Goal: Information Seeking & Learning: Learn about a topic

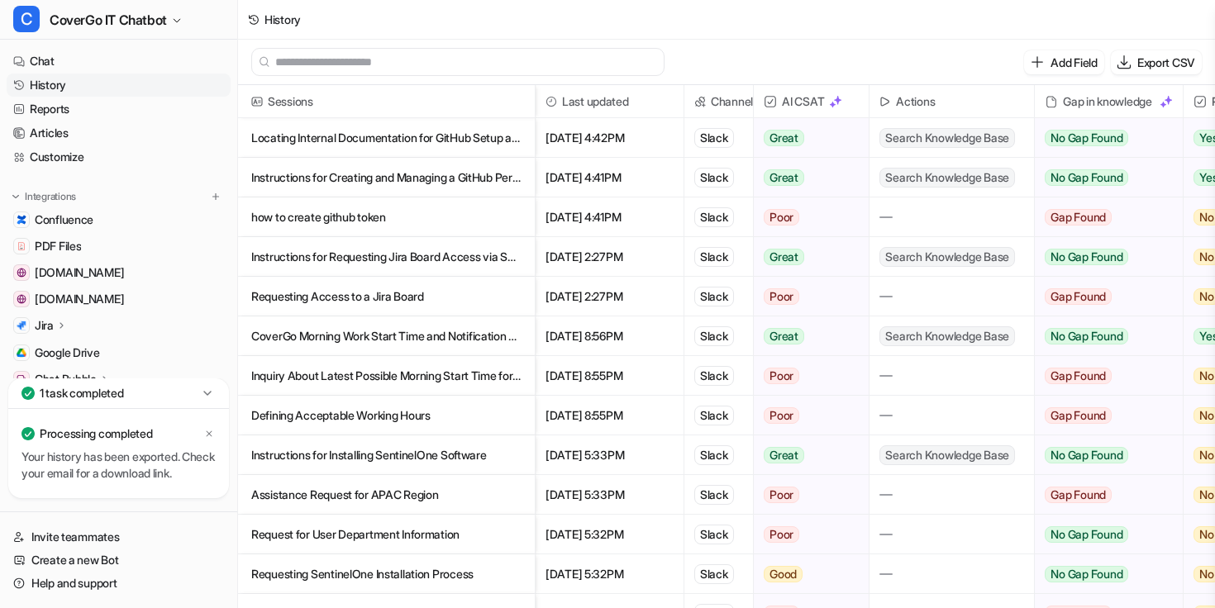
click at [425, 125] on p "Locating Internal Documentation for GitHub Setup and Authentication" at bounding box center [386, 138] width 270 height 40
click at [459, 147] on p "Locating Internal Documentation for GitHub Setup and Authentication" at bounding box center [386, 138] width 270 height 40
click at [459, 135] on p "Locating Internal Documentation for GitHub Setup and Authentication" at bounding box center [386, 138] width 270 height 40
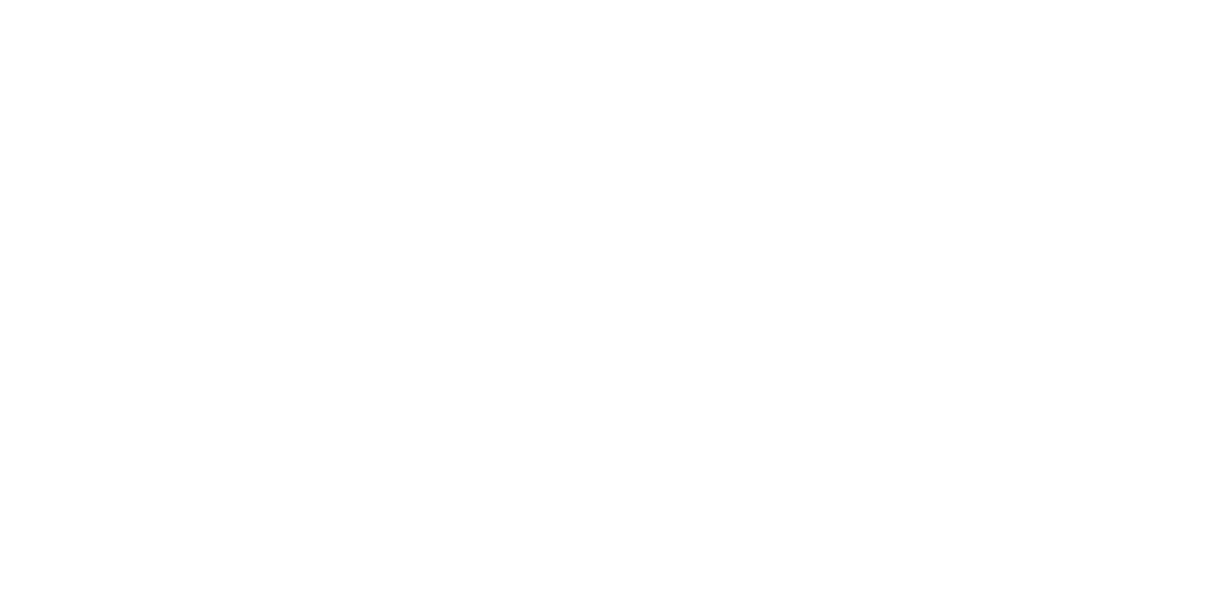
click at [449, 140] on body at bounding box center [607, 304] width 1215 height 608
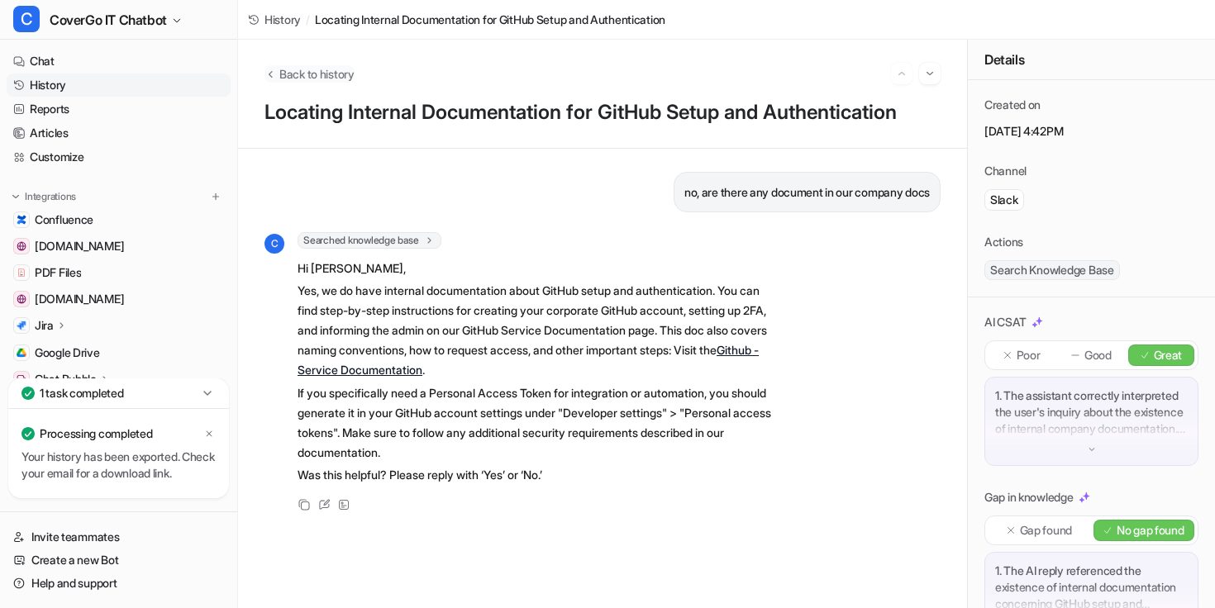
click at [275, 72] on icon "Back to history" at bounding box center [270, 74] width 12 height 12
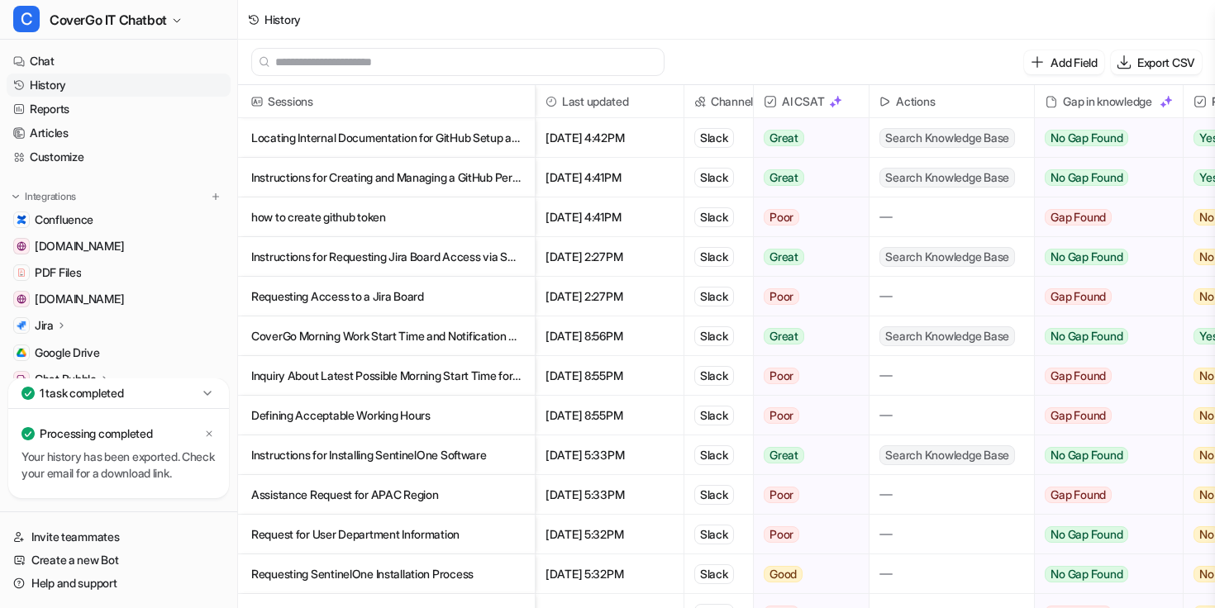
click at [422, 266] on p "Instructions for Requesting Jira Board Access via Security Service Desk" at bounding box center [386, 257] width 270 height 40
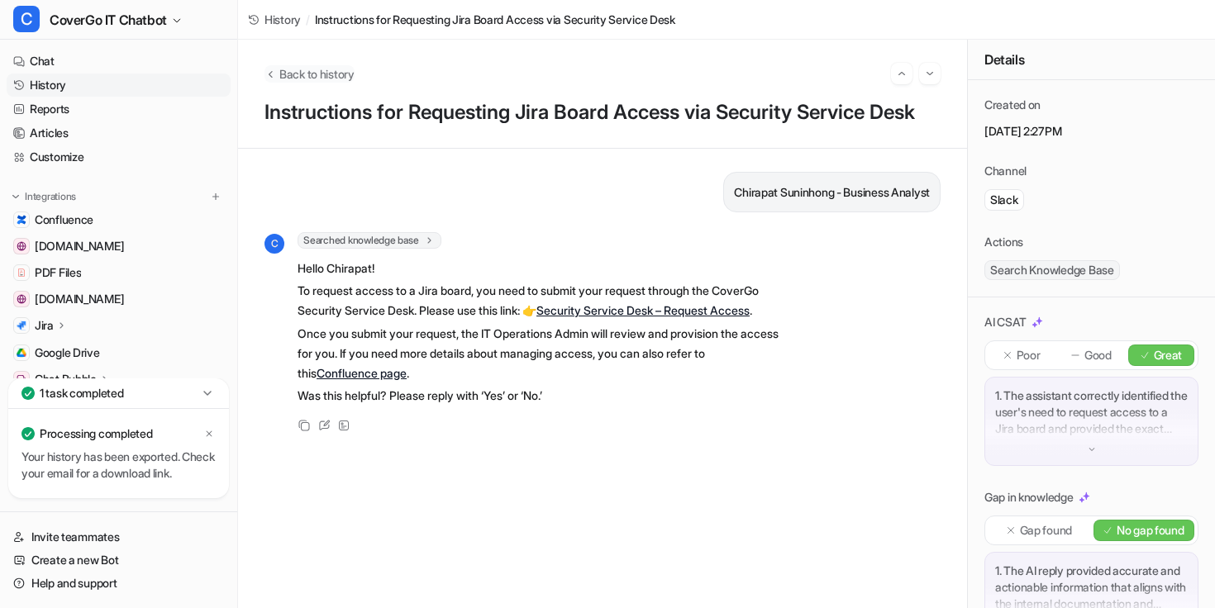
click at [271, 74] on icon "Back to history" at bounding box center [270, 74] width 12 height 12
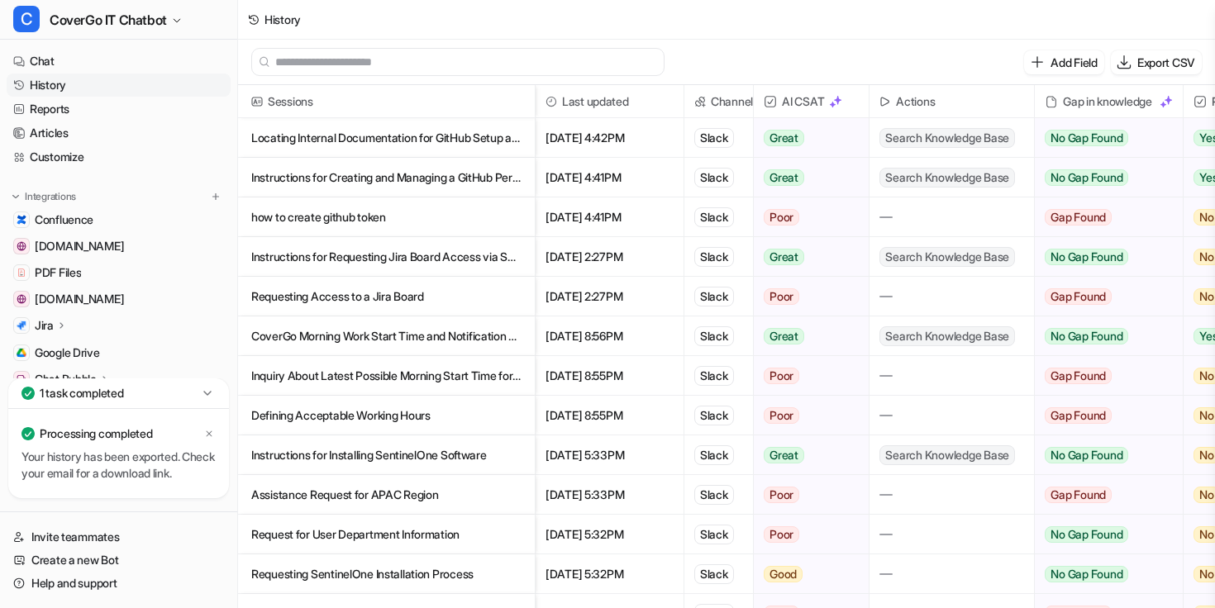
click at [409, 207] on p "how to create github token" at bounding box center [386, 218] width 270 height 40
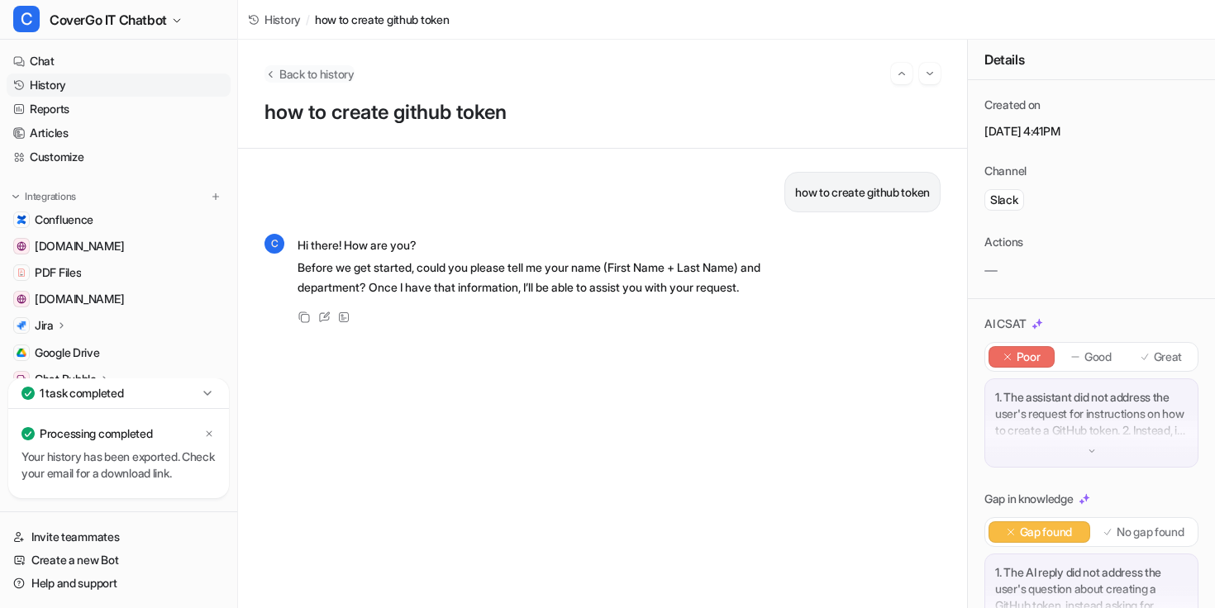
click at [272, 72] on icon "Back to history" at bounding box center [270, 74] width 12 height 12
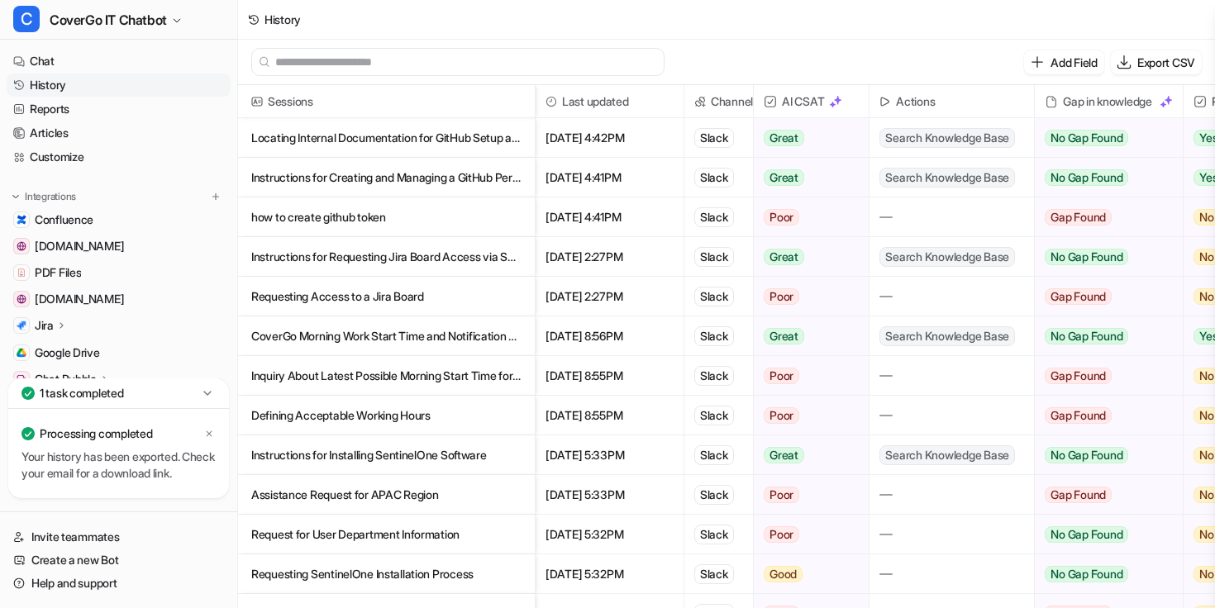
click at [431, 188] on p "Instructions for Creating and Managing a GitHub Personal Access Token" at bounding box center [386, 178] width 270 height 40
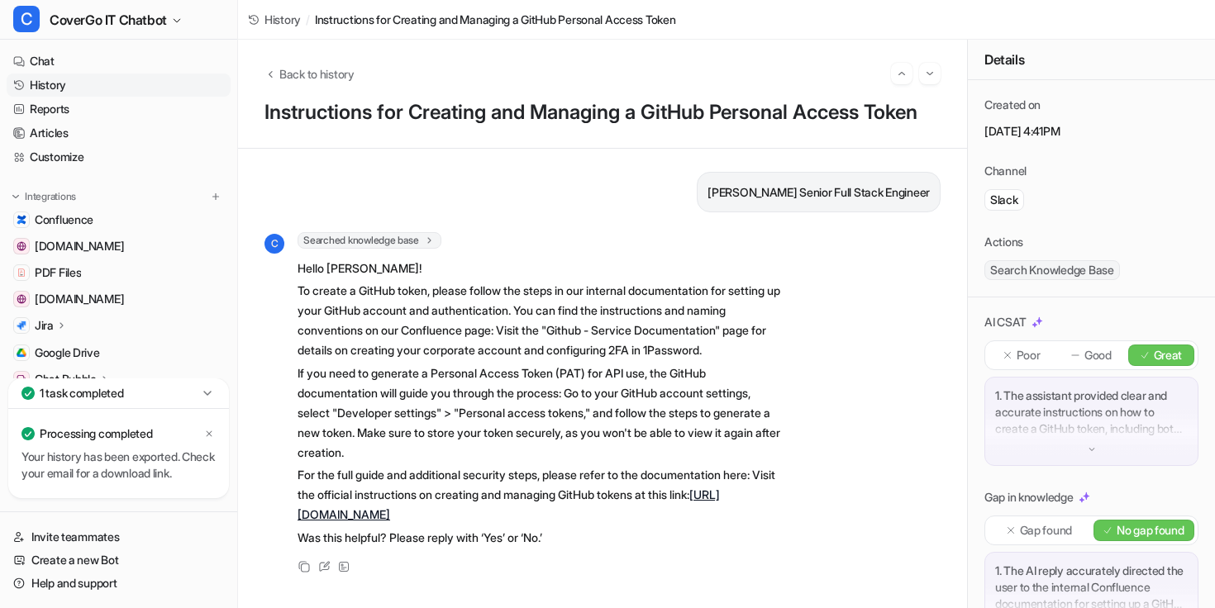
scroll to position [46, 0]
click at [276, 73] on button "Back to history" at bounding box center [309, 73] width 90 height 17
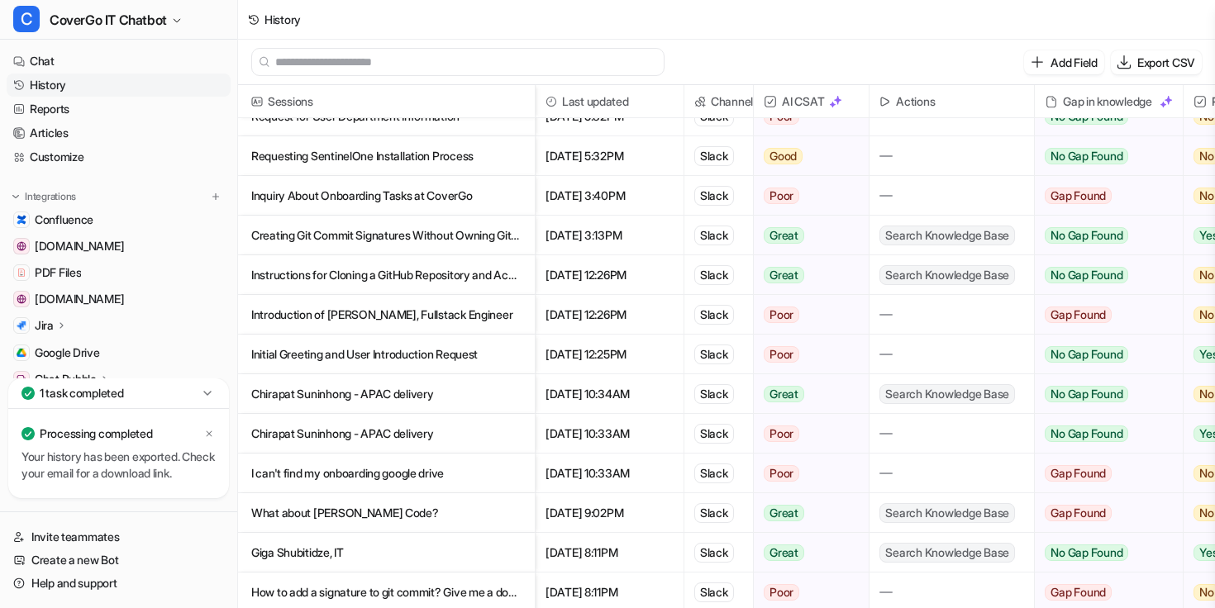
scroll to position [531, 0]
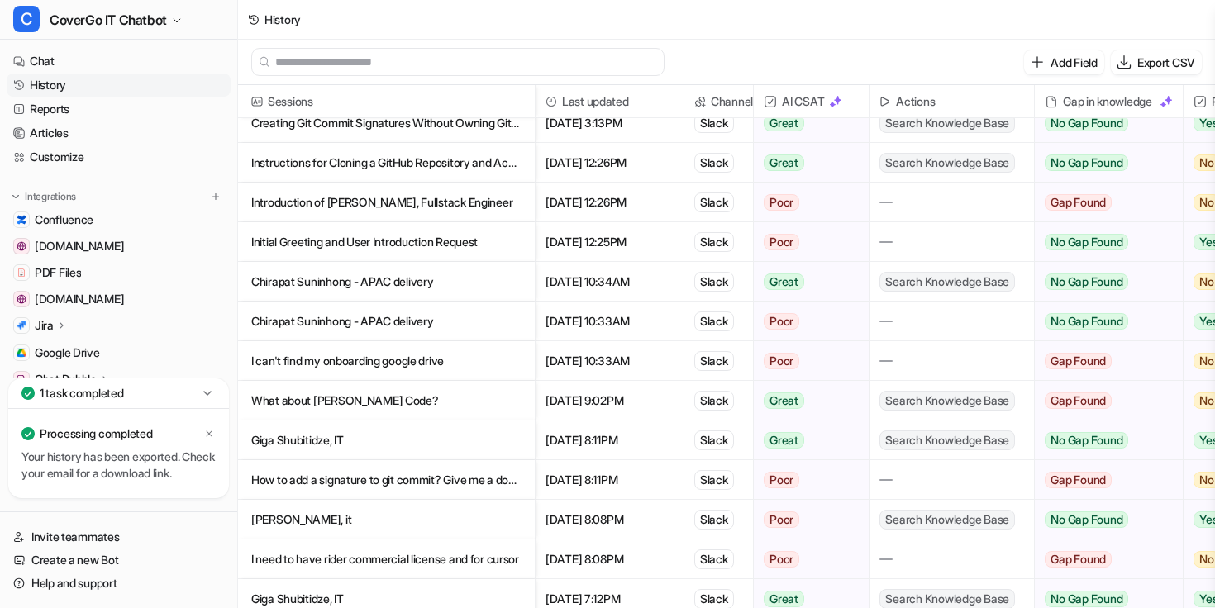
click at [444, 375] on p "I can't find my onboarding google drive" at bounding box center [386, 361] width 270 height 40
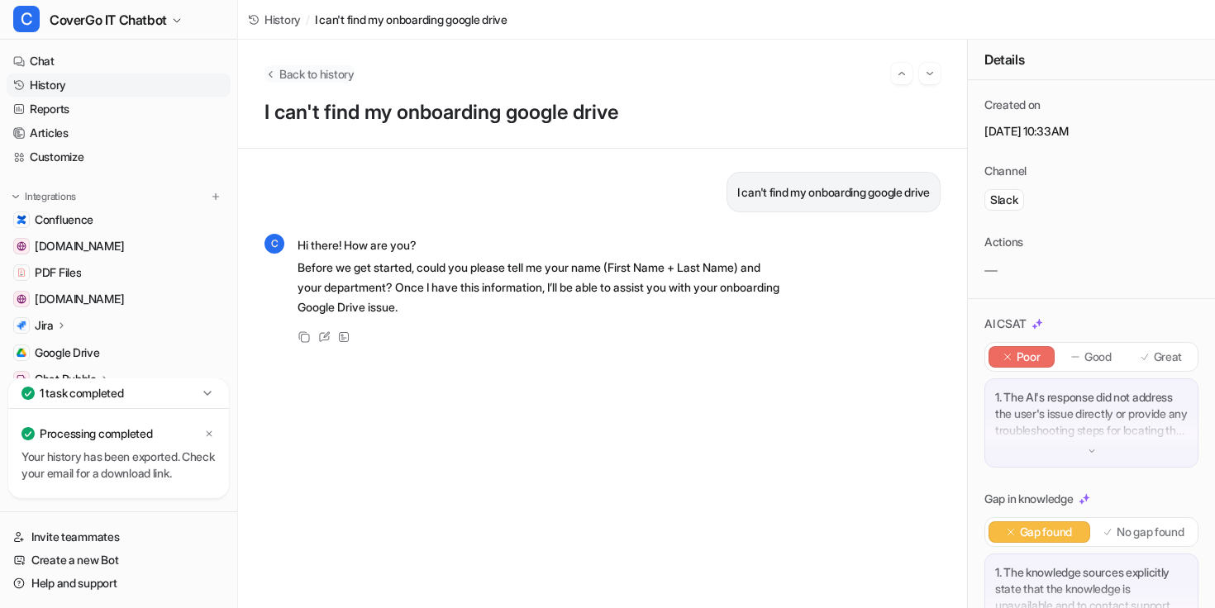
click at [276, 77] on button "Back to history" at bounding box center [309, 73] width 90 height 17
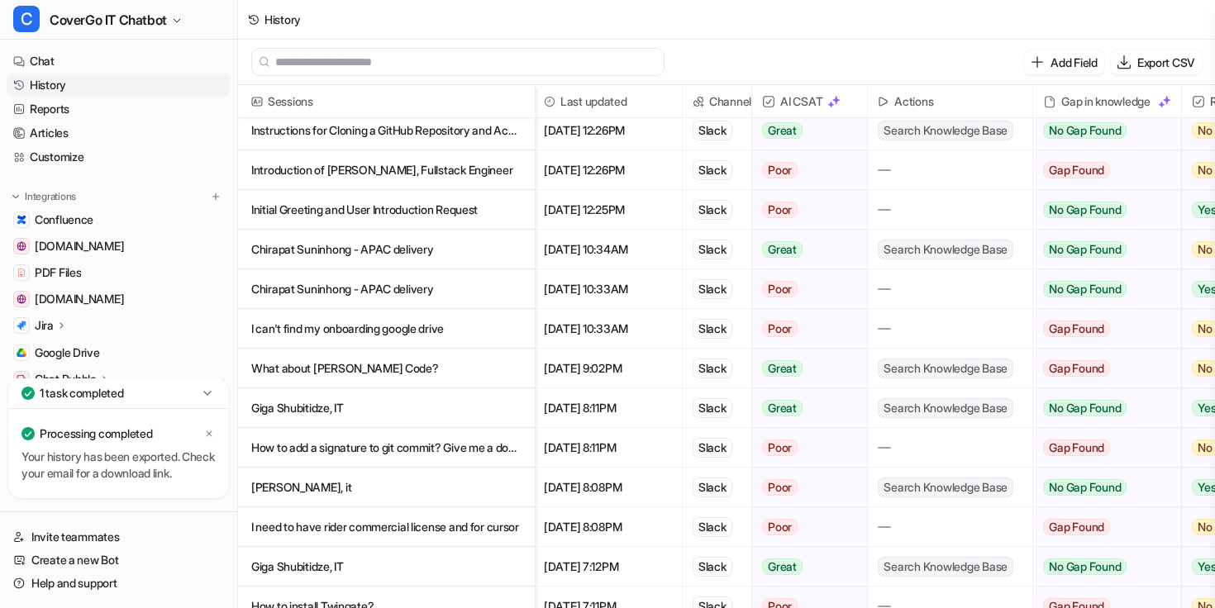
scroll to position [559, 2]
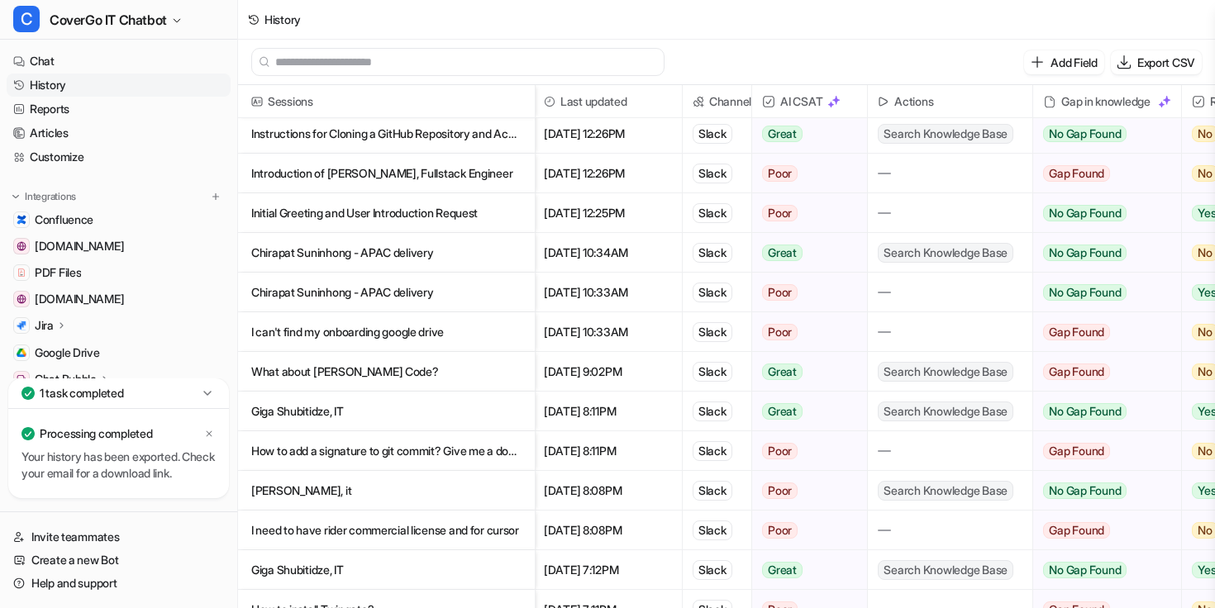
click at [435, 178] on p "Introduction of [PERSON_NAME], Fullstack Engineer" at bounding box center [386, 174] width 270 height 40
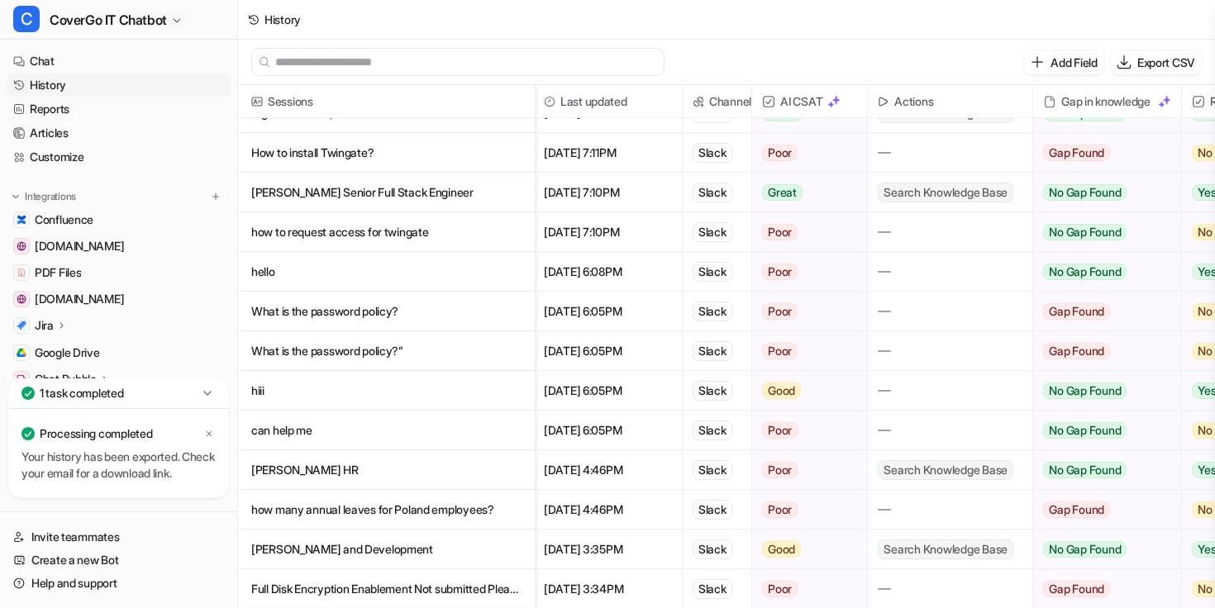
scroll to position [1192, 2]
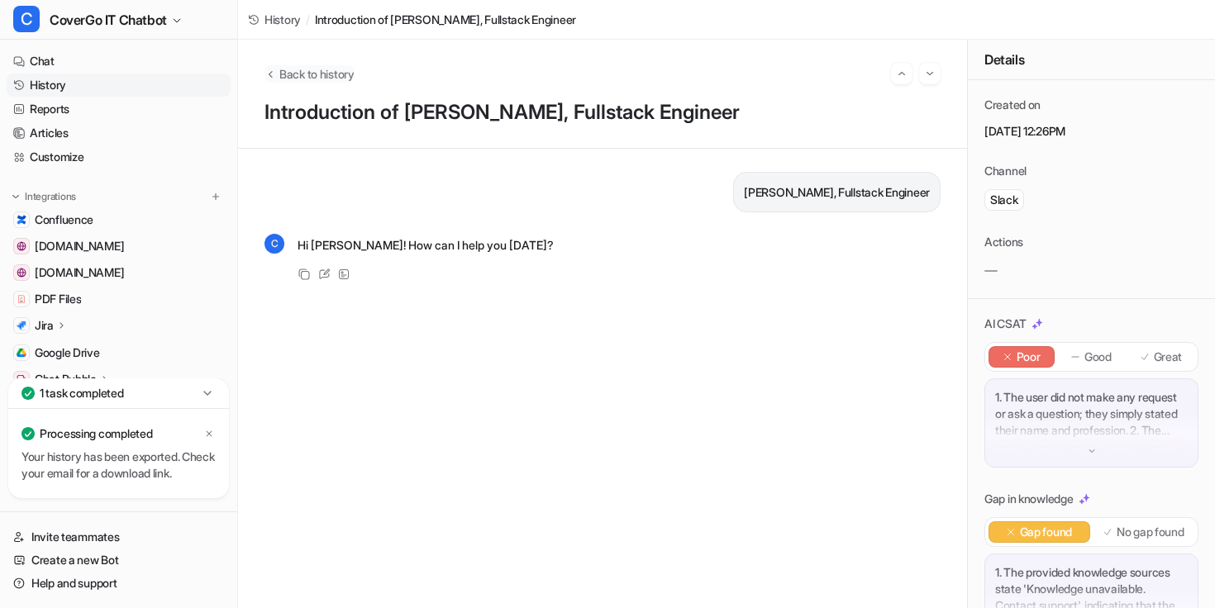
click at [274, 69] on icon "Back to history" at bounding box center [270, 74] width 12 height 12
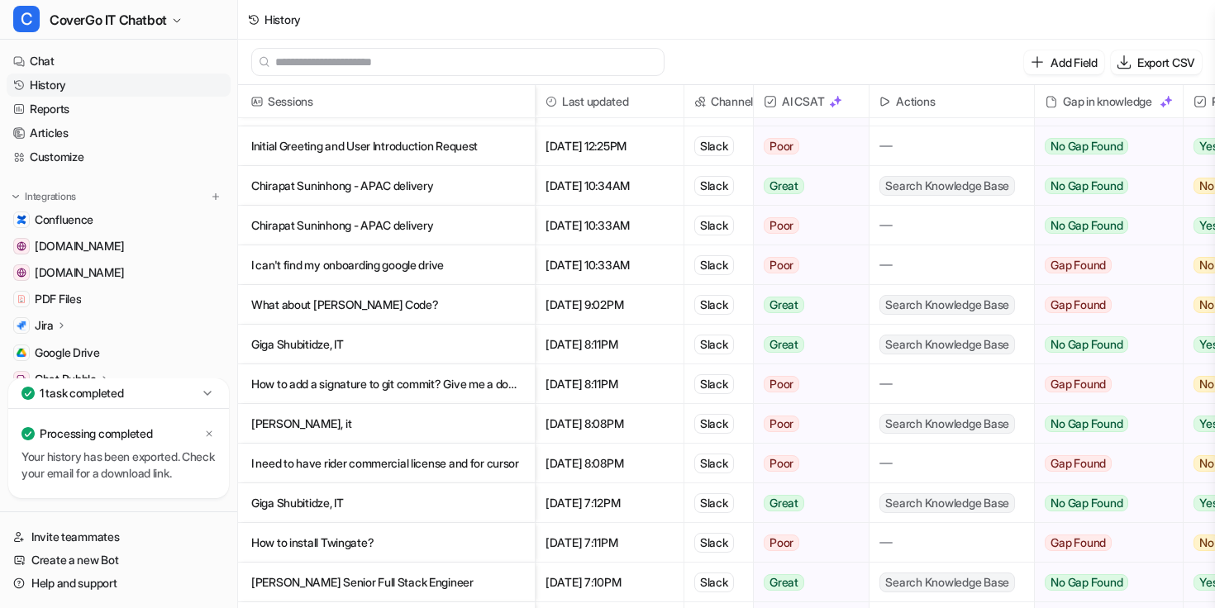
scroll to position [633, 0]
